Goal: Task Accomplishment & Management: Manage account settings

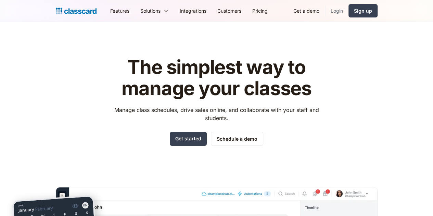
click at [349, 10] on link "Login" at bounding box center [336, 10] width 23 height 15
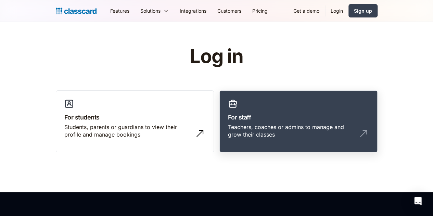
click at [308, 114] on h3 "For staff" at bounding box center [298, 117] width 141 height 9
